Goal: Task Accomplishment & Management: Use online tool/utility

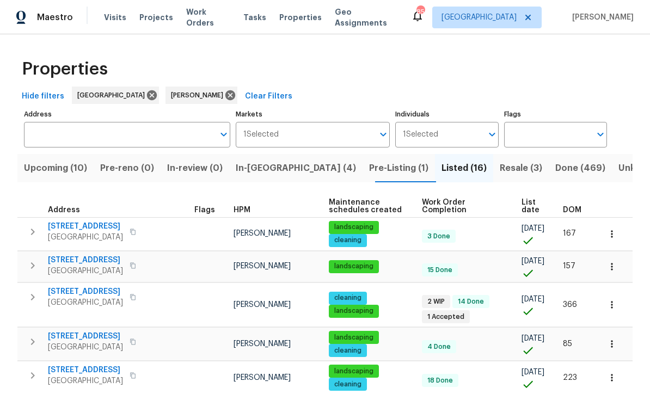
click at [78, 289] on span "[STREET_ADDRESS]" at bounding box center [85, 291] width 75 height 11
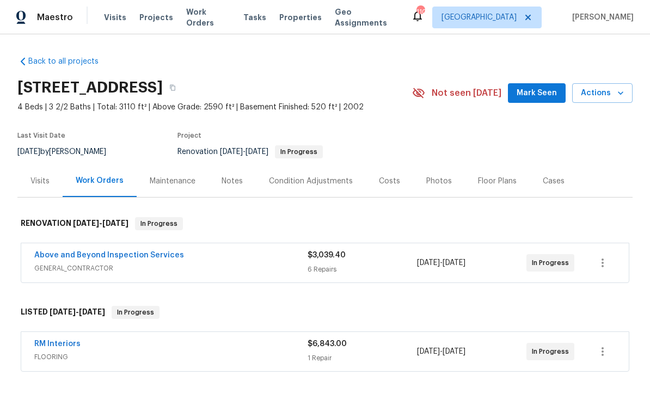
click at [93, 253] on link "Above and Beyond Inspection Services" at bounding box center [109, 256] width 150 height 8
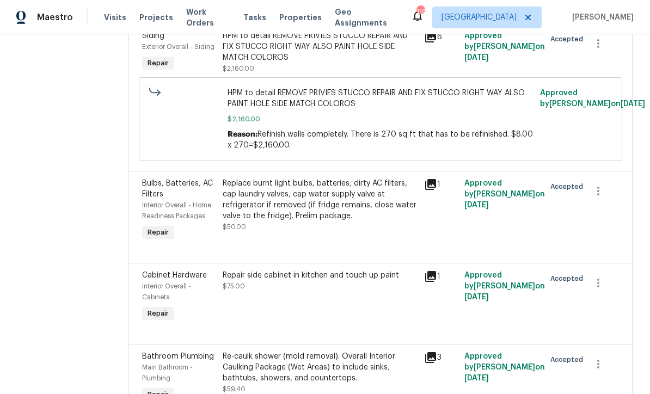
scroll to position [268, 0]
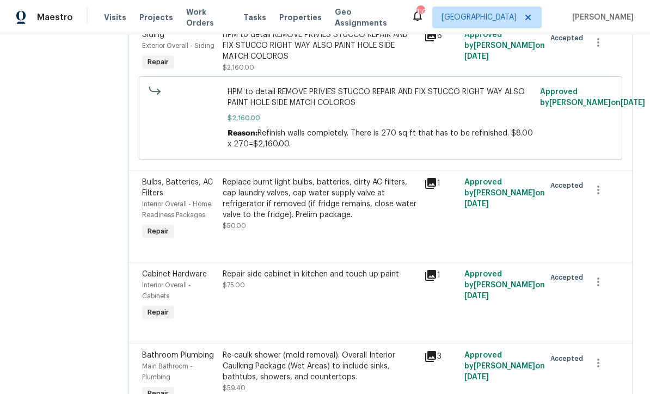
click at [299, 291] on div "Repair side cabinet in kitchen and touch up paint $75.00" at bounding box center [320, 280] width 195 height 22
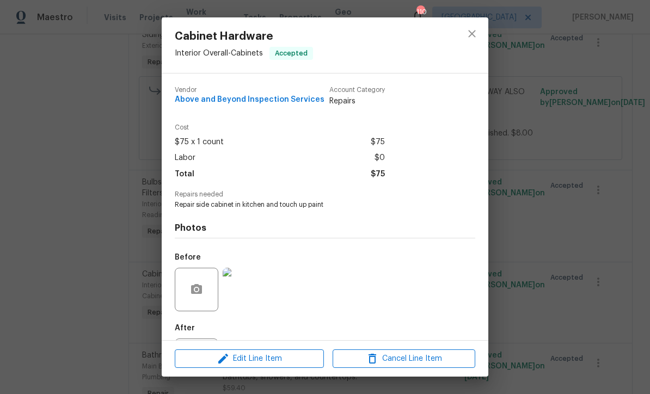
click at [244, 291] on img at bounding box center [245, 290] width 44 height 44
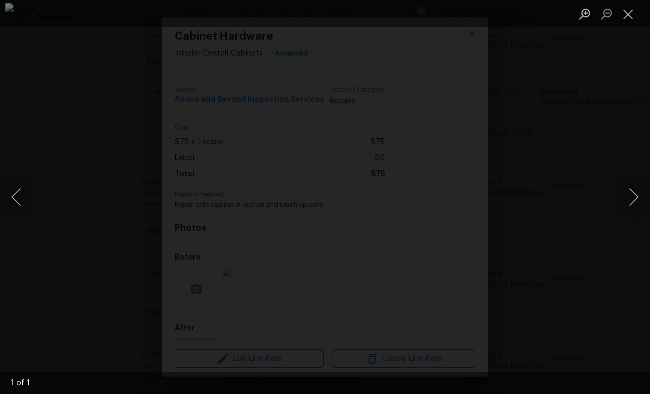
click at [619, 14] on button "Close lightbox" at bounding box center [628, 13] width 22 height 19
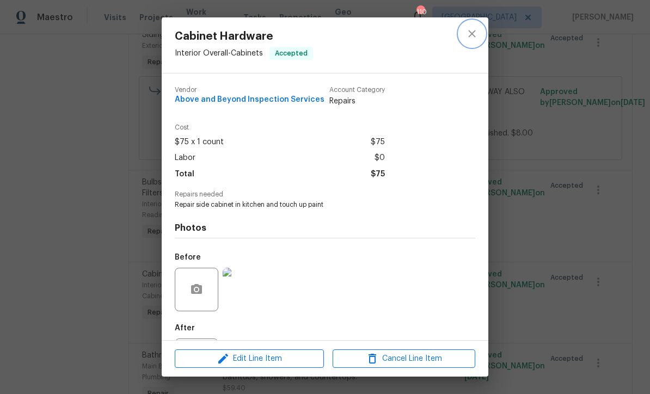
click at [473, 36] on icon "close" at bounding box center [472, 33] width 13 height 13
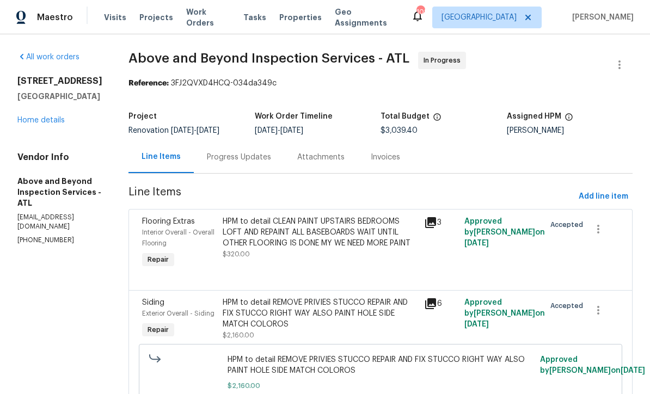
scroll to position [0, 0]
click at [610, 203] on span "Add line item" at bounding box center [604, 197] width 50 height 14
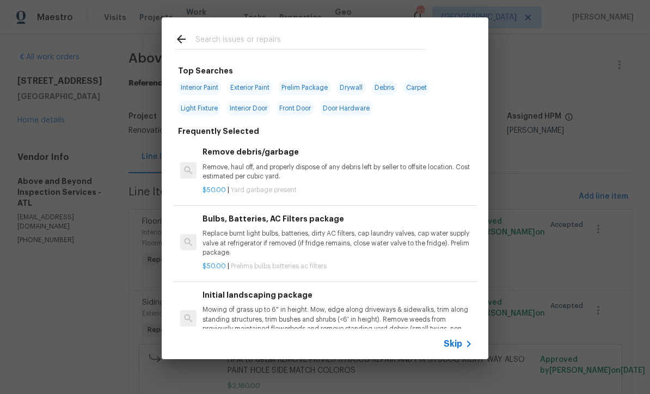
click at [458, 341] on span "Skip" at bounding box center [453, 344] width 19 height 11
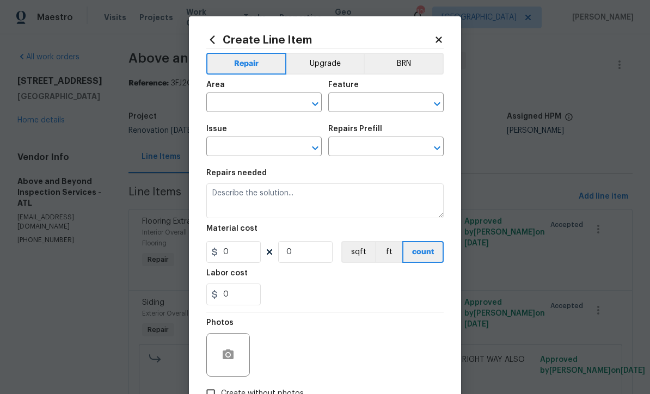
click at [223, 103] on input "text" at bounding box center [248, 103] width 85 height 17
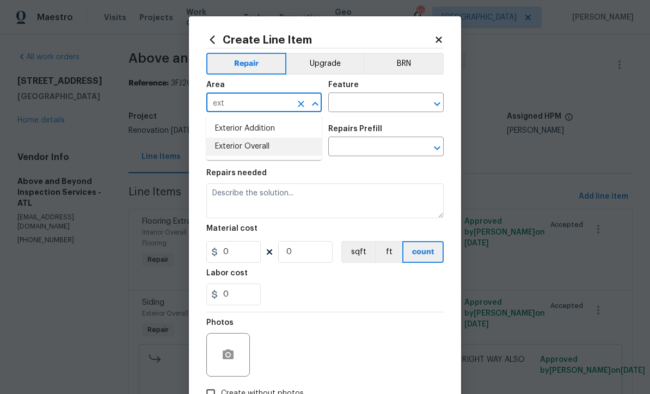
click at [232, 142] on li "Exterior Overall" at bounding box center [263, 147] width 115 height 18
type input "Exterior Overall"
click at [341, 105] on input "text" at bounding box center [370, 103] width 85 height 17
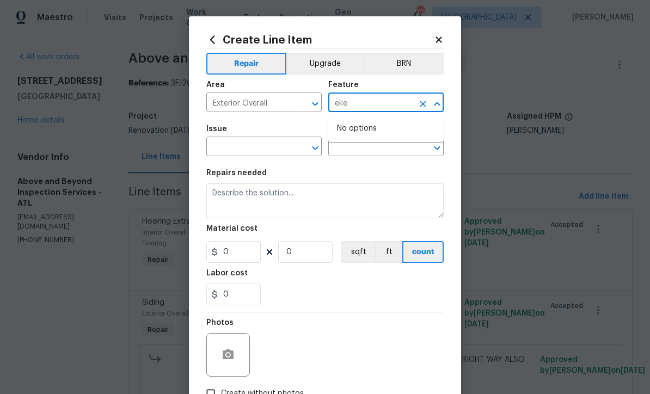
click at [358, 103] on input "eke" at bounding box center [370, 103] width 85 height 17
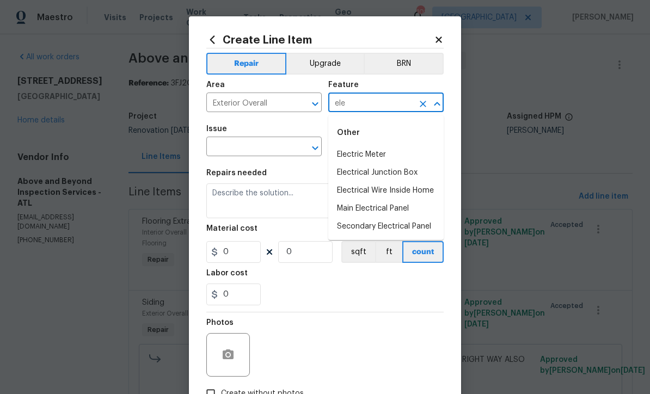
click at [350, 99] on input "ele" at bounding box center [370, 103] width 85 height 17
click at [363, 107] on input "ele" at bounding box center [370, 103] width 85 height 17
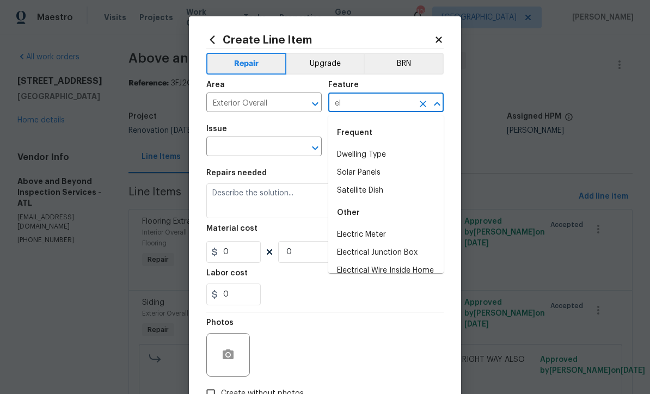
type input "e"
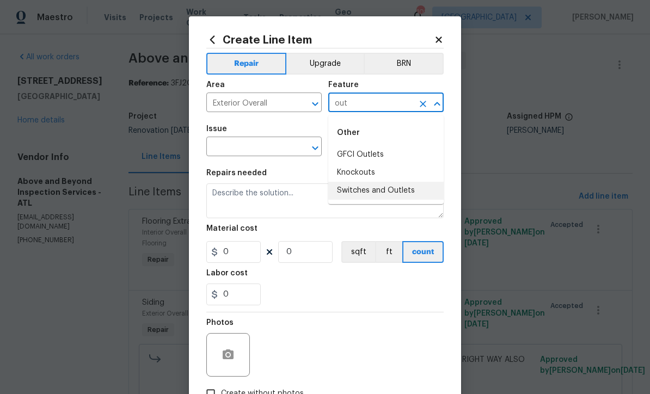
click at [369, 188] on li "Switches and Outlets" at bounding box center [385, 191] width 115 height 18
type input "Switches and Outlets"
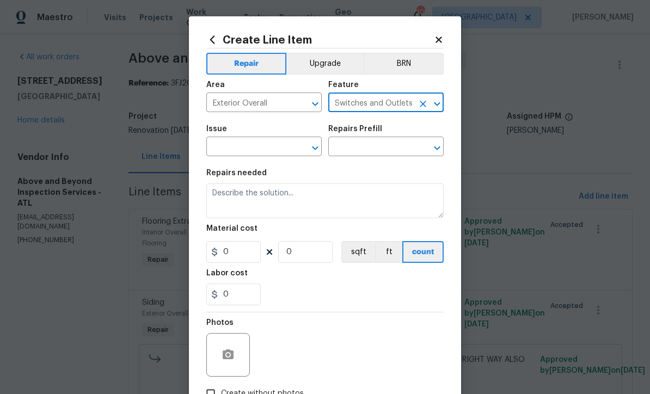
click at [247, 146] on input "text" at bounding box center [248, 147] width 85 height 17
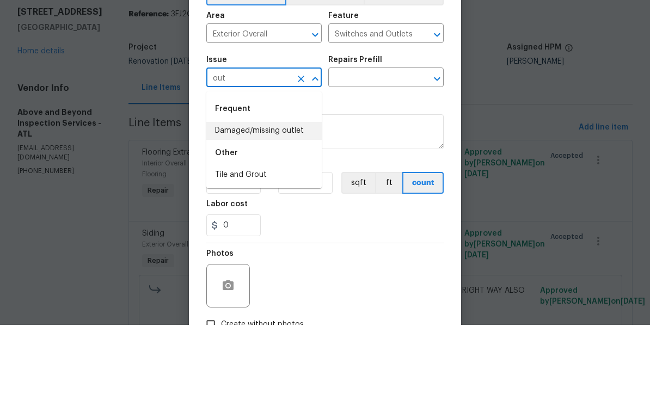
click at [256, 191] on li "Damaged/missing outlet" at bounding box center [263, 200] width 115 height 18
type input "Damaged/missing outlet"
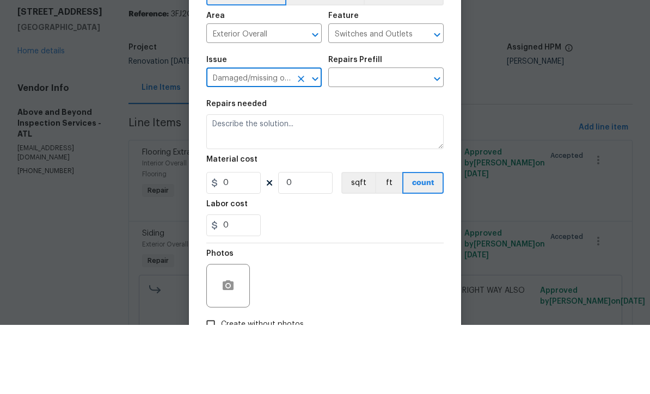
click at [345, 139] on input "text" at bounding box center [370, 147] width 85 height 17
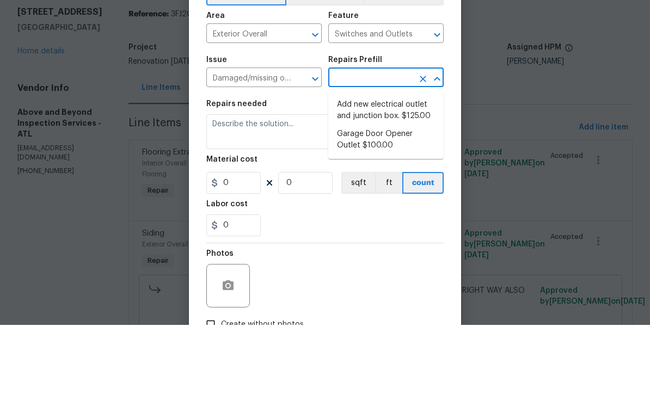
scroll to position [36, 0]
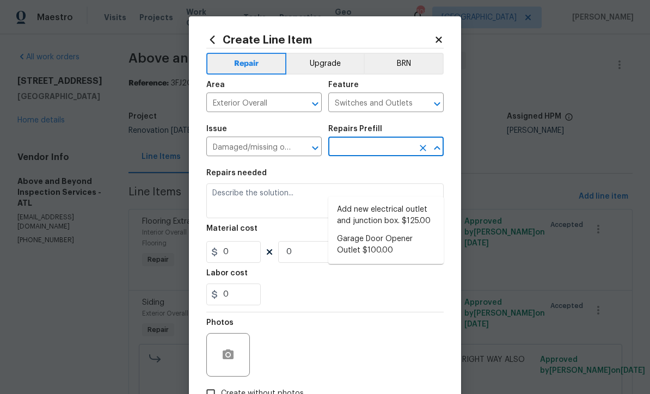
click at [301, 148] on icon "Clear" at bounding box center [301, 148] width 11 height 11
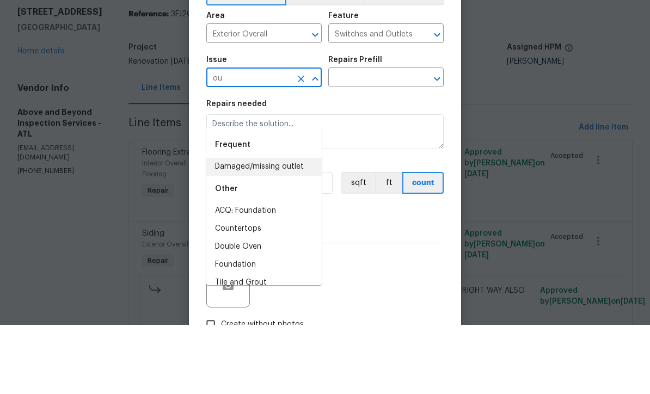
click at [252, 227] on li "Damaged/missing outlet" at bounding box center [263, 236] width 115 height 18
type input "Damaged/missing outlet"
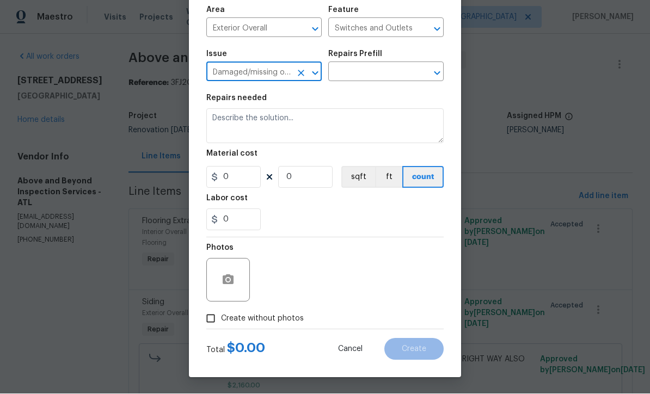
scroll to position [77, 0]
click at [344, 346] on span "Cancel" at bounding box center [350, 350] width 25 height 8
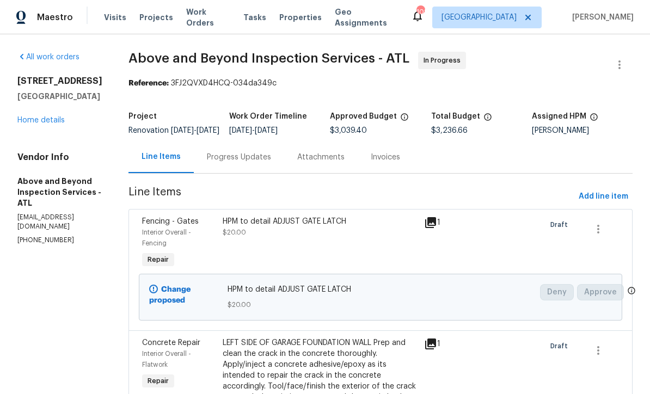
click at [25, 119] on link "Home details" at bounding box center [40, 121] width 47 height 8
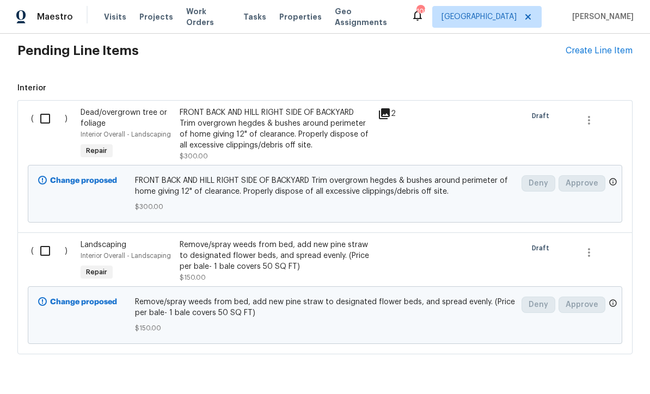
scroll to position [738, 0]
click at [47, 108] on input "checkbox" at bounding box center [49, 119] width 31 height 23
checkbox input "true"
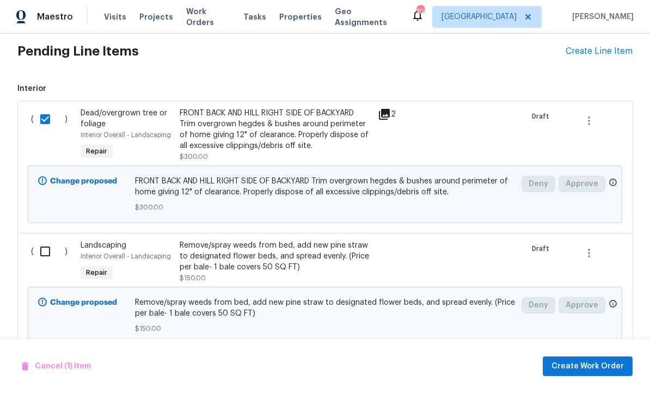
click at [41, 241] on input "checkbox" at bounding box center [49, 252] width 31 height 23
checkbox input "true"
click at [579, 365] on span "Create Work Order" at bounding box center [588, 367] width 72 height 14
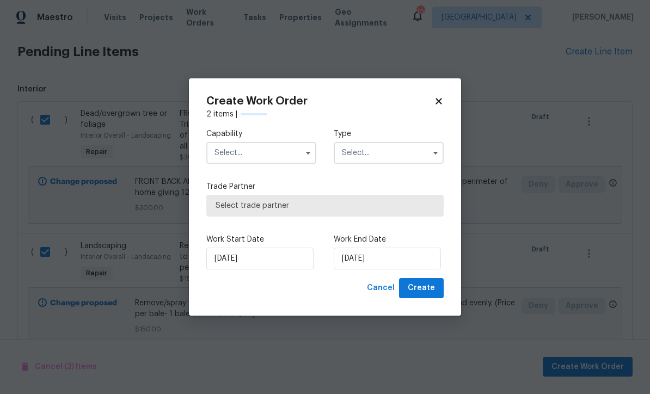
click at [225, 150] on input "text" at bounding box center [261, 153] width 110 height 22
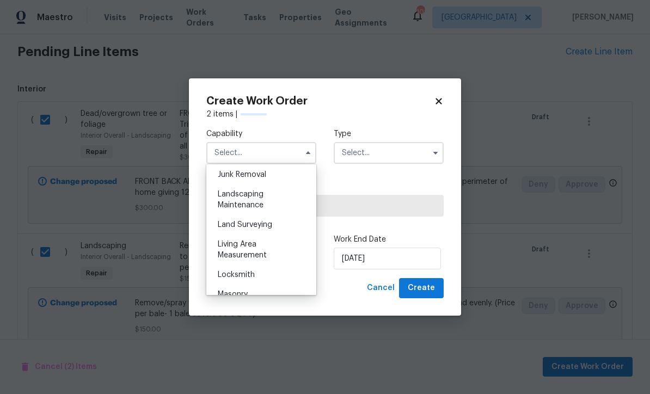
scroll to position [699, 0]
click at [235, 203] on span "Landscaping Maintenance" at bounding box center [241, 200] width 46 height 19
type input "Landscaping Maintenance"
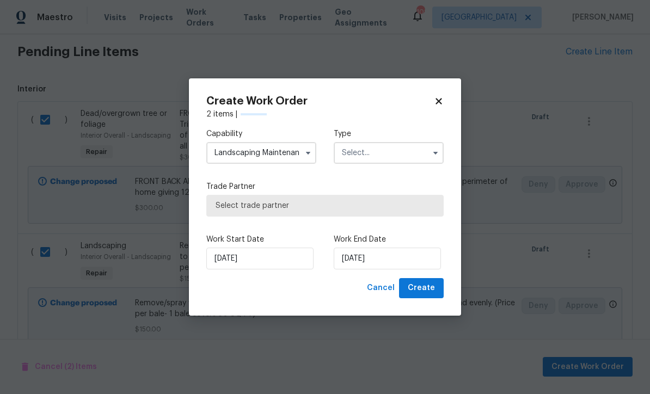
click at [359, 148] on input "text" at bounding box center [389, 153] width 110 height 22
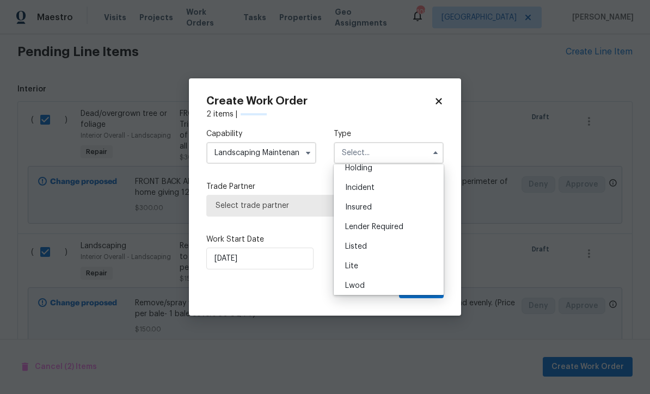
scroll to position [48, 0]
click at [354, 244] on span "Listed" at bounding box center [356, 246] width 22 height 8
type input "Listed"
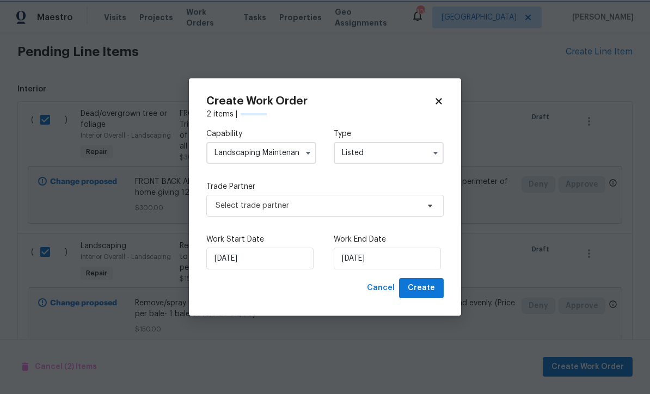
scroll to position [0, 0]
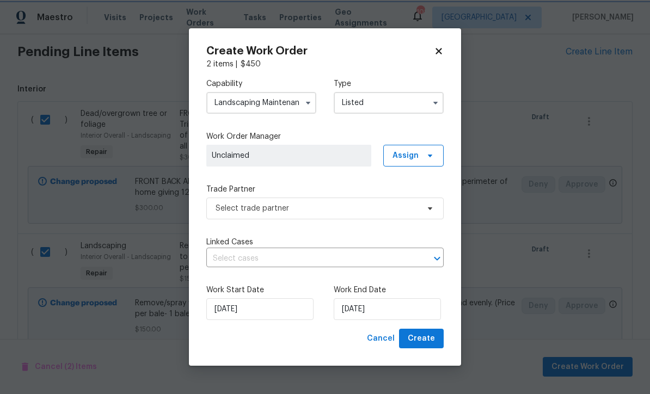
checkbox input "false"
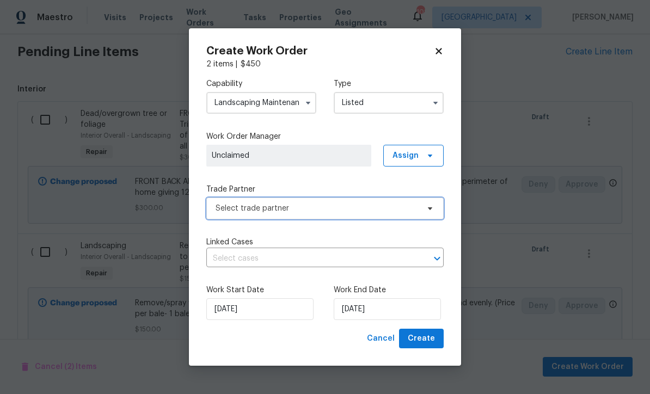
click at [231, 210] on span "Select trade partner" at bounding box center [317, 208] width 203 height 11
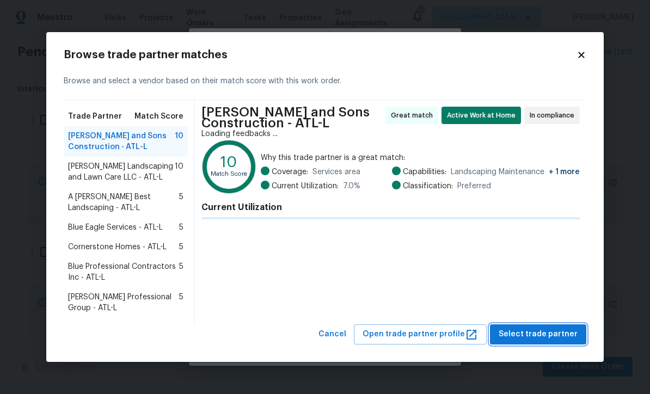
click at [540, 336] on span "Select trade partner" at bounding box center [538, 335] width 79 height 14
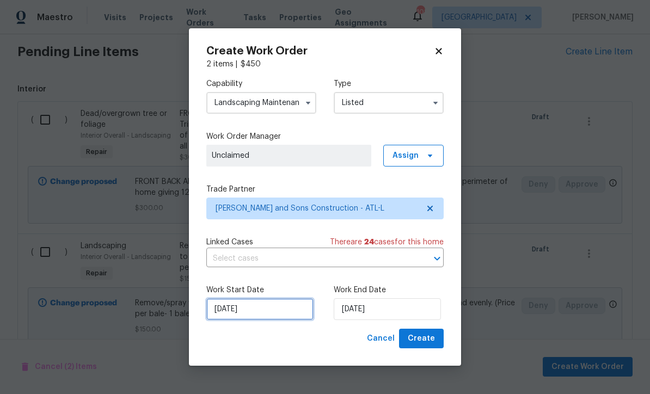
click at [265, 314] on input "[DATE]" at bounding box center [259, 309] width 107 height 22
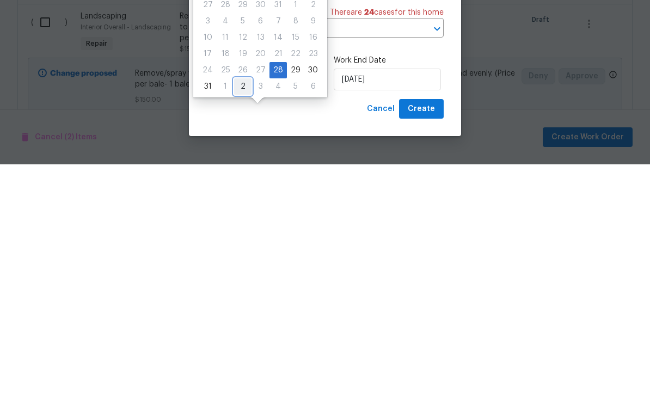
click at [240, 309] on div "2" at bounding box center [242, 316] width 17 height 15
type input "9/2/2025"
select select "8"
type input "9/2/2025"
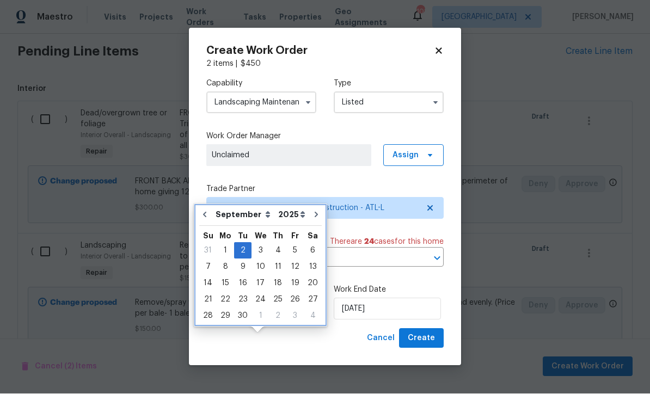
click at [207, 211] on icon "Go to previous month" at bounding box center [204, 215] width 9 height 9
type input "[DATE]"
select select "7"
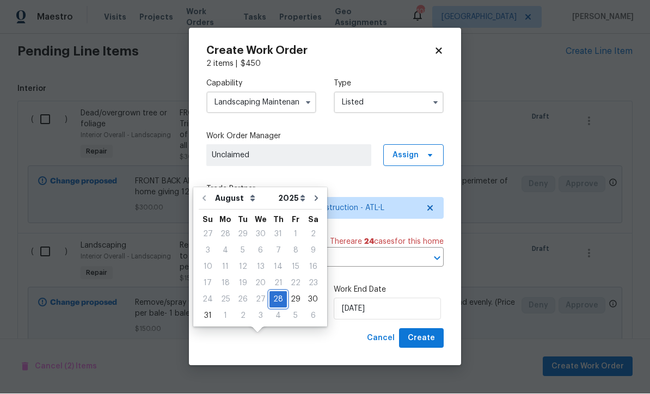
click at [271, 292] on div "28" at bounding box center [278, 299] width 17 height 15
click at [359, 312] on input "9/2/2025" at bounding box center [387, 309] width 107 height 22
select select "8"
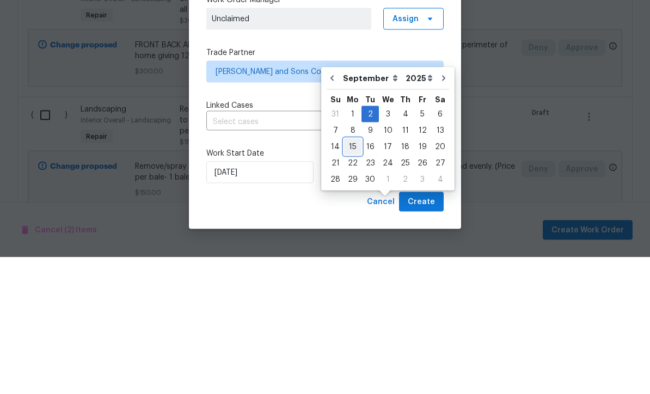
click at [351, 276] on div "15" at bounding box center [352, 283] width 17 height 15
type input "[DATE]"
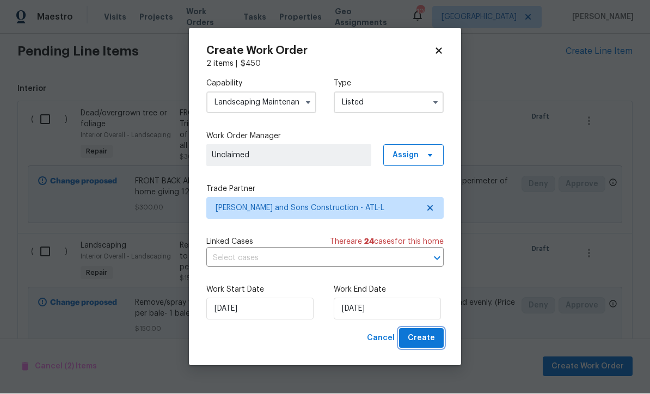
click at [425, 335] on span "Create" at bounding box center [421, 339] width 27 height 14
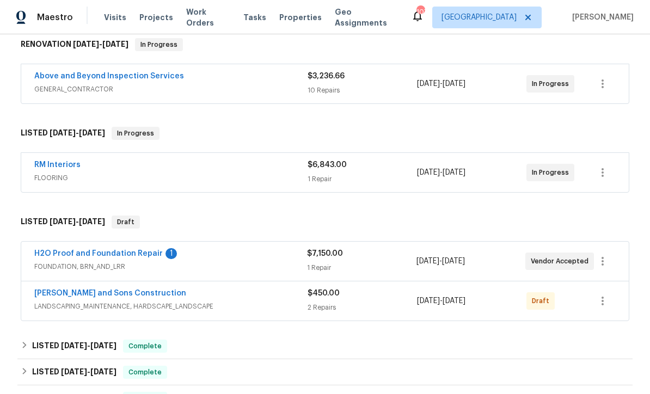
scroll to position [277, 0]
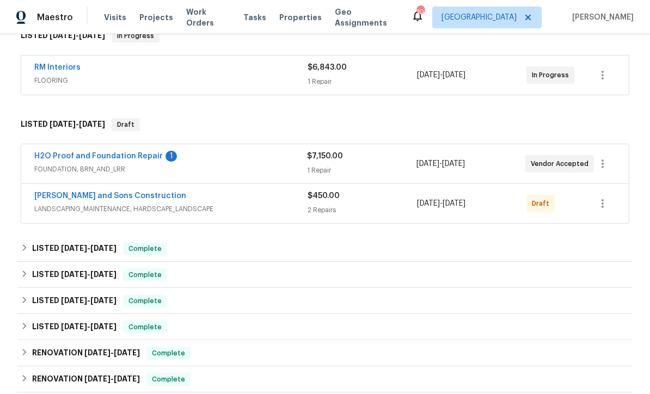
click at [82, 152] on link "H2O Proof and Foundation Repair" at bounding box center [98, 156] width 128 height 8
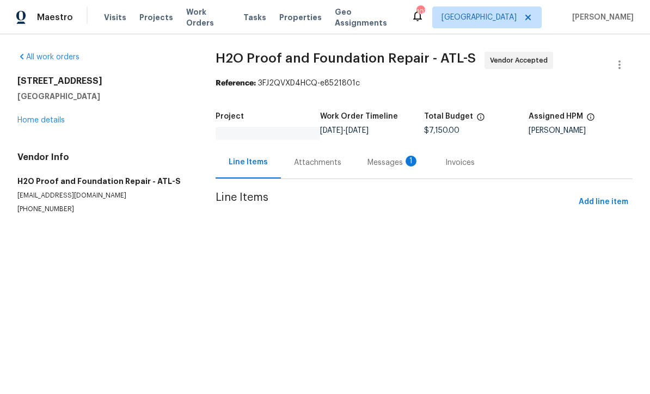
click at [381, 158] on div "Messages 1" at bounding box center [394, 162] width 52 height 11
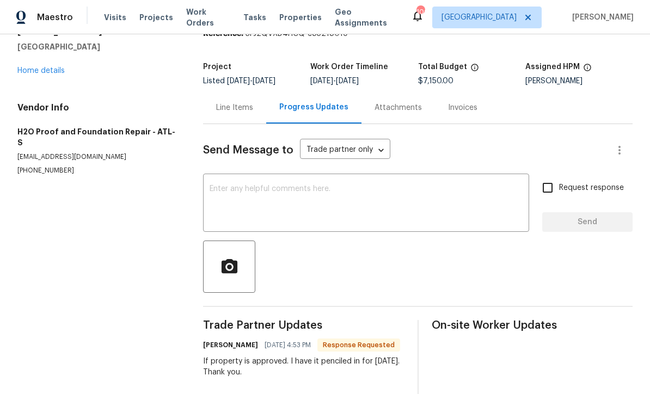
scroll to position [44, 0]
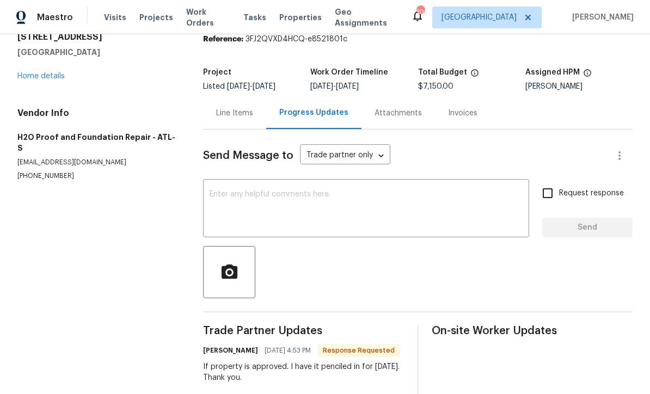
click at [213, 191] on textarea at bounding box center [366, 210] width 313 height 38
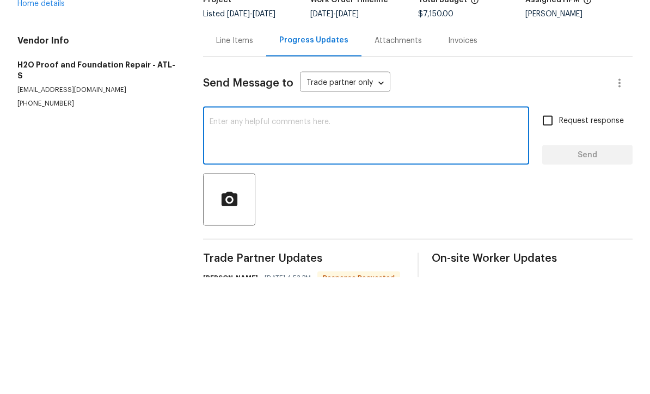
scroll to position [0, 0]
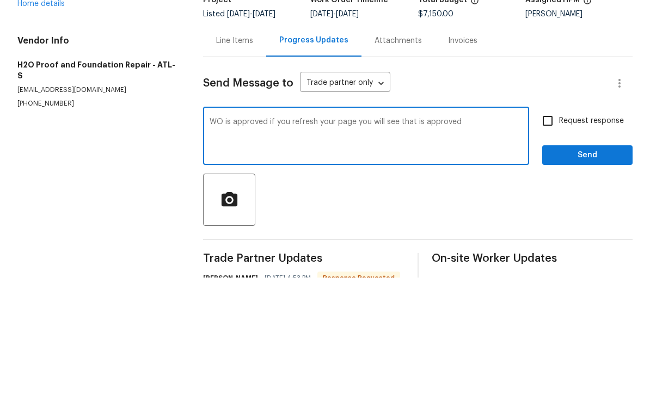
type textarea "WO is approved if you refresh your page you will see that is approved"
click at [549, 226] on input "Request response" at bounding box center [547, 237] width 23 height 23
checkbox input "true"
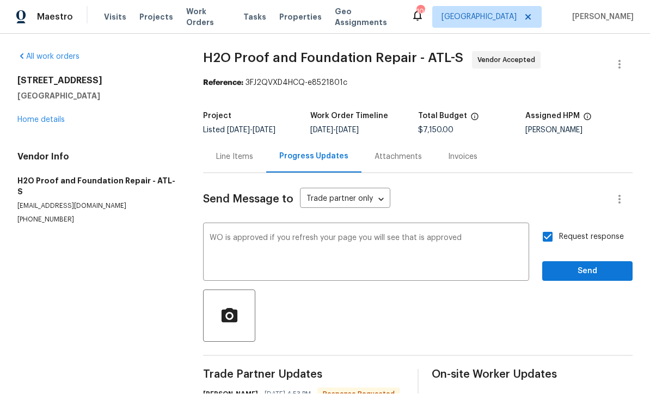
scroll to position [35, 0]
click at [578, 265] on span "Send" at bounding box center [587, 272] width 73 height 14
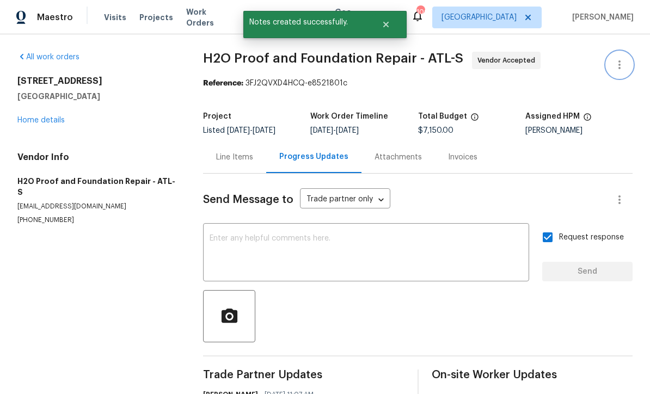
click at [618, 58] on icon "button" at bounding box center [619, 64] width 13 height 13
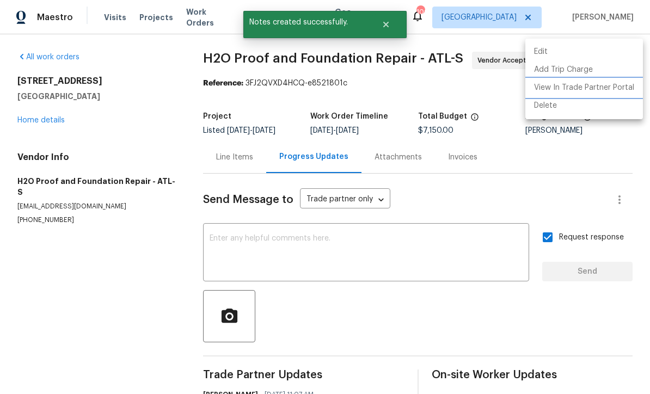
click at [611, 88] on li "View In Trade Partner Portal" at bounding box center [584, 88] width 118 height 18
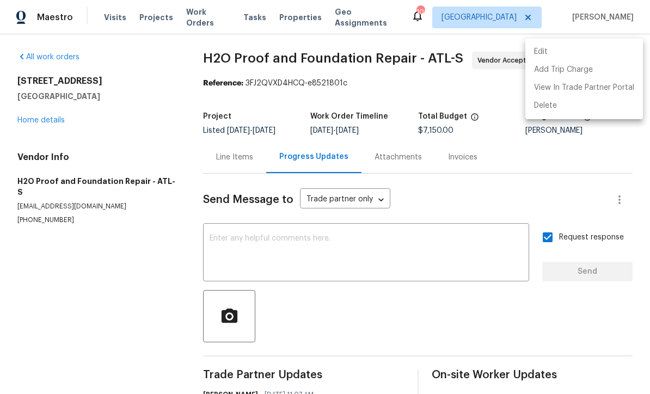
click at [139, 219] on div at bounding box center [325, 197] width 650 height 394
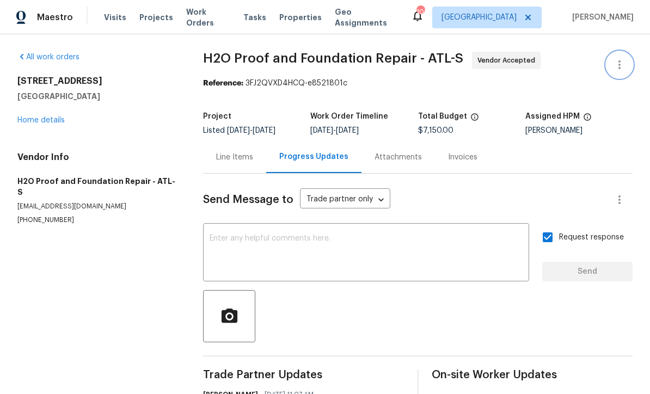
scroll to position [0, 0]
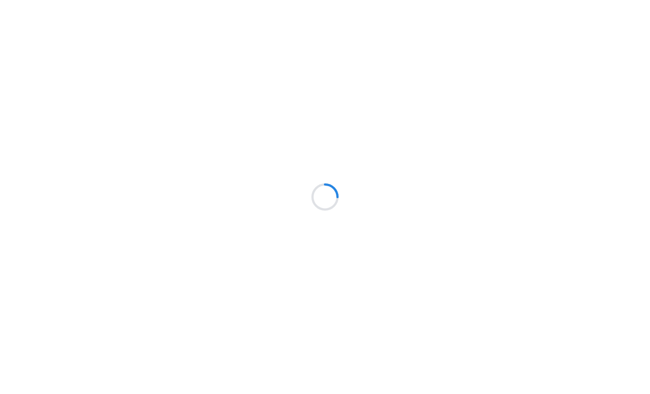
scroll to position [1, 0]
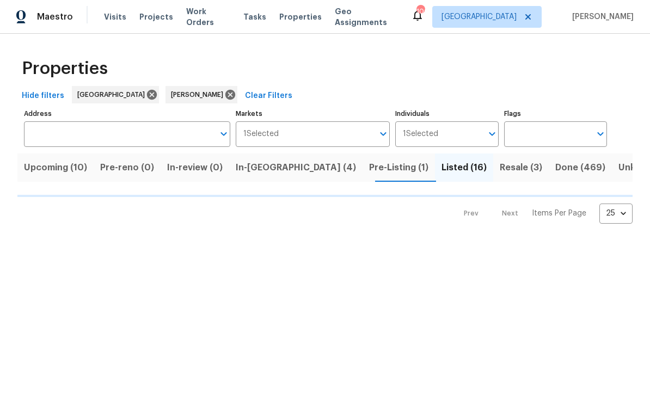
click at [160, 189] on div "Upcoming (10) Pre-reno (0) In-review (0) In-reno (4) Pre-Listing (1) Listed (16…" at bounding box center [324, 186] width 615 height 77
click at [159, 189] on div "Upcoming (10) Pre-reno (0) In-review (0) In-reno (4) Pre-Listing (1) Listed (16…" at bounding box center [324, 186] width 615 height 77
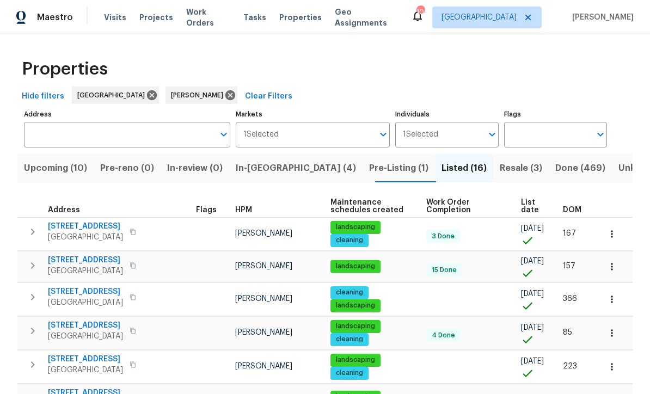
scroll to position [0, 0]
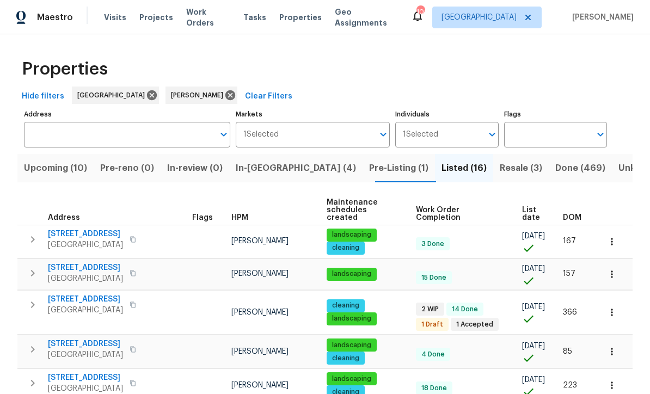
click at [76, 294] on span "[STREET_ADDRESS]" at bounding box center [85, 299] width 75 height 11
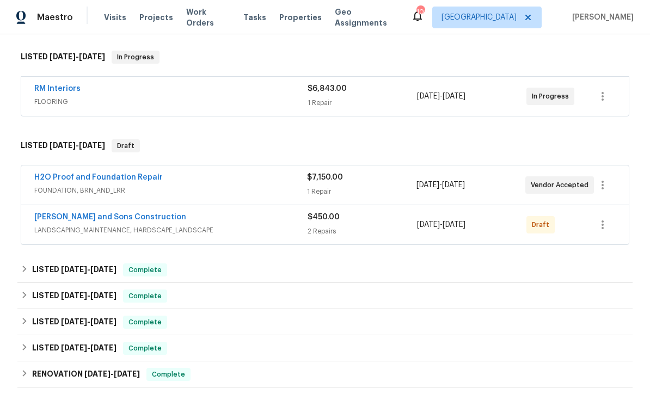
scroll to position [342, 0]
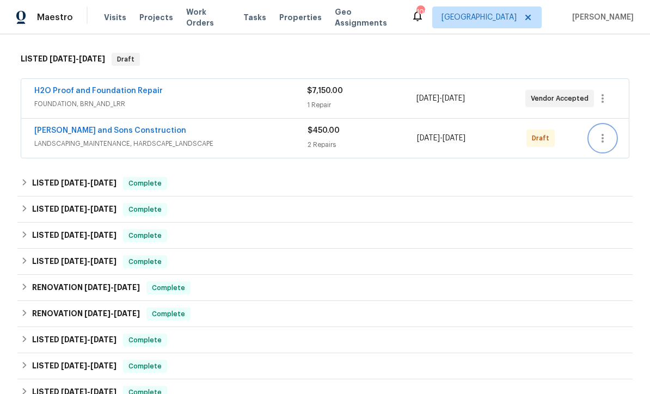
click at [605, 134] on icon "button" at bounding box center [602, 138] width 13 height 13
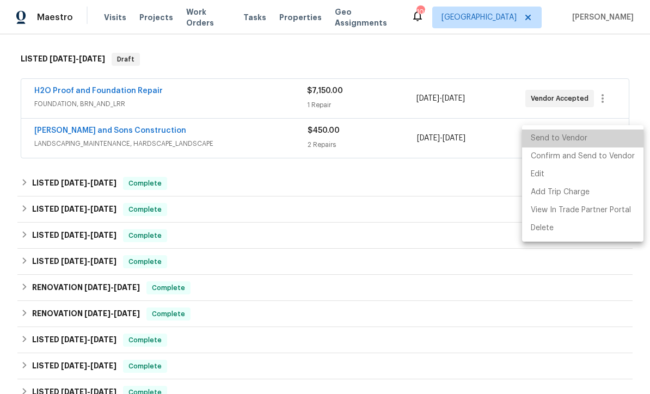
click at [596, 139] on li "Send to Vendor" at bounding box center [582, 139] width 121 height 18
click at [595, 156] on li "Confirm and Send to Vendor" at bounding box center [582, 157] width 121 height 18
click at [598, 157] on li "Confirm and Send to Vendor" at bounding box center [582, 157] width 121 height 18
click at [597, 152] on li "Confirm and Send to Vendor" at bounding box center [582, 157] width 121 height 18
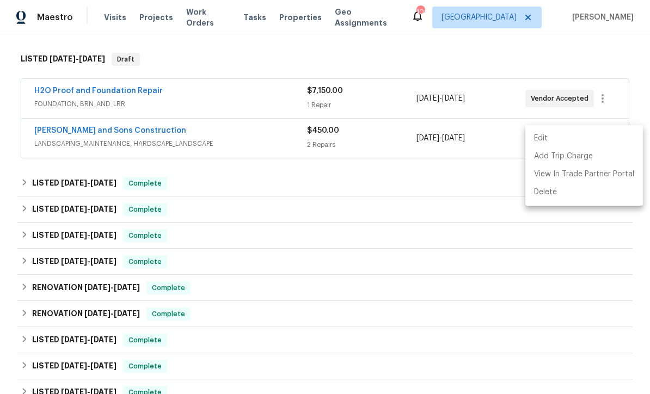
click at [589, 267] on div at bounding box center [325, 197] width 650 height 394
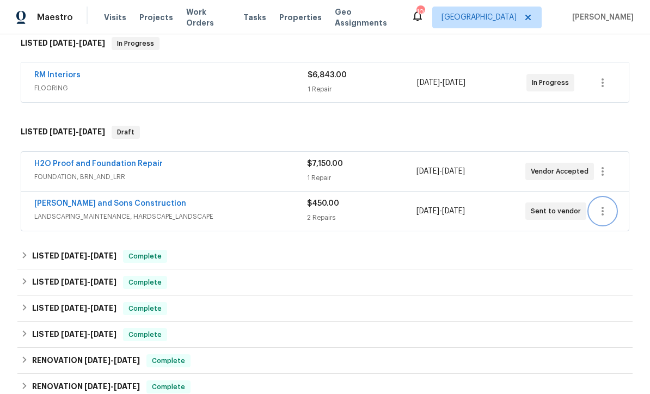
scroll to position [266, 0]
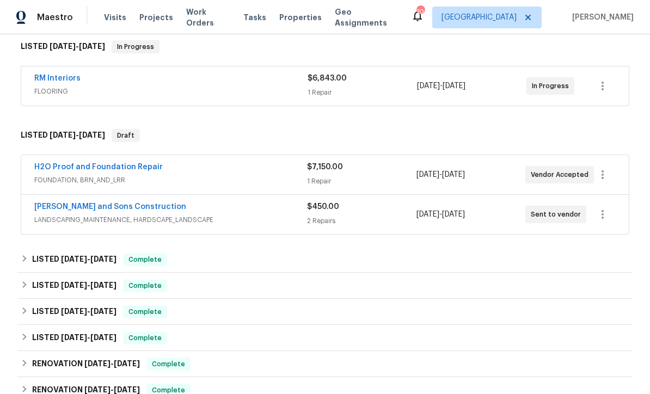
click at [74, 204] on link "[PERSON_NAME] and Sons Construction" at bounding box center [110, 207] width 152 height 8
